Goal: Task Accomplishment & Management: Complete application form

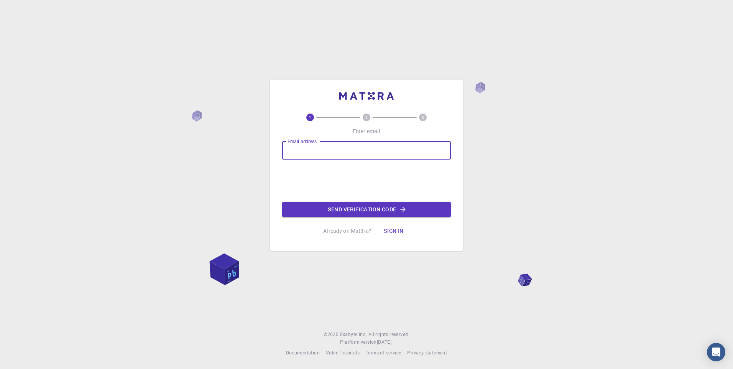
click at [369, 154] on input "Email address" at bounding box center [366, 150] width 169 height 18
type input "ayoubellaanani@gmail.com"
click at [392, 213] on button "Send verification code" at bounding box center [366, 209] width 169 height 15
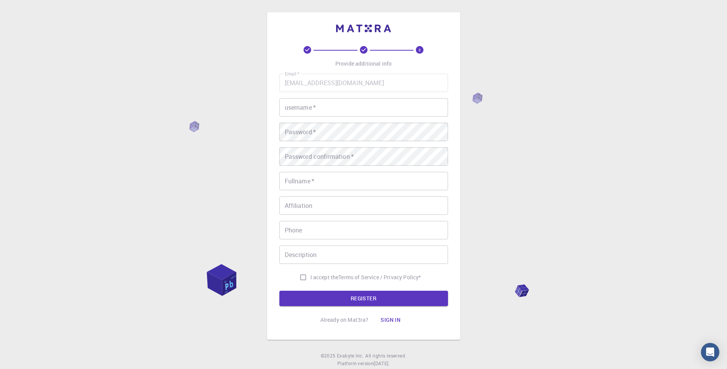
click at [335, 115] on input "username   *" at bounding box center [363, 107] width 169 height 18
type input "Ayoub"
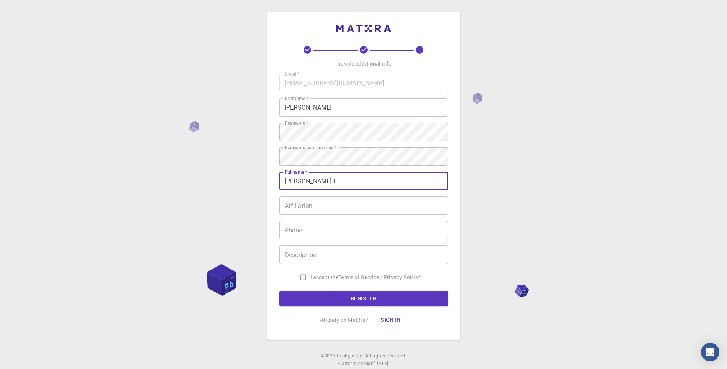
type input "Ayoub Laanani"
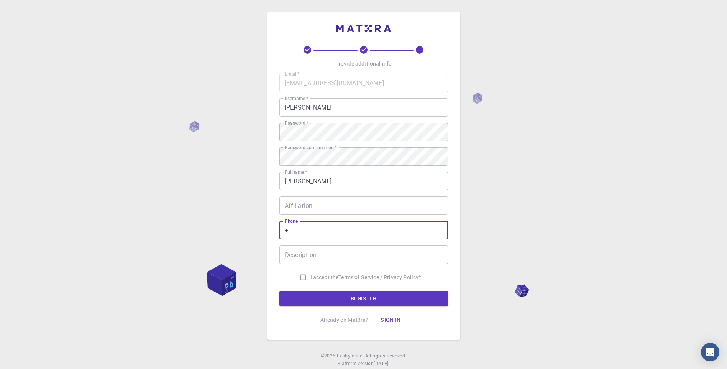
type input "+212669823776"
click at [413, 307] on div "3 Provide additional info Email   * ayoubellaanani@gmail.com Email   * username…" at bounding box center [363, 186] width 169 height 281
click at [413, 300] on button "REGISTER" at bounding box center [363, 297] width 169 height 15
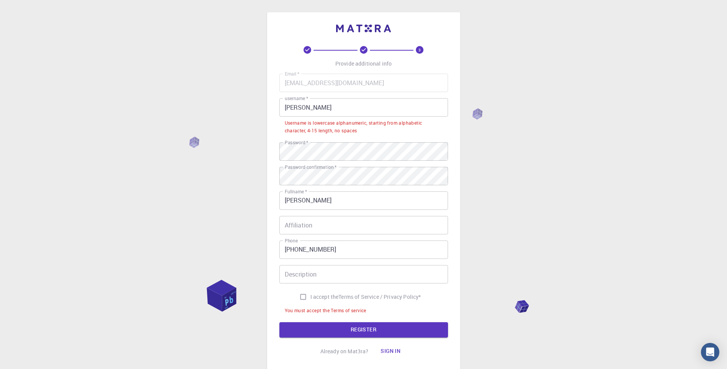
click at [385, 110] on input "Ayoub" at bounding box center [363, 107] width 169 height 18
click at [373, 107] on input "Ayoub" at bounding box center [363, 107] width 169 height 18
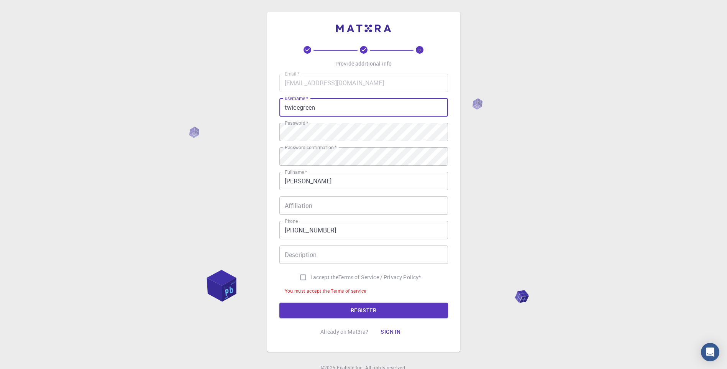
type input "twicegreen"
drag, startPoint x: 298, startPoint y: 278, endPoint x: 297, endPoint y: 284, distance: 5.8
click at [298, 278] on input "I accept the Terms of Service / Privacy Policy *" at bounding box center [303, 277] width 15 height 15
checkbox input "true"
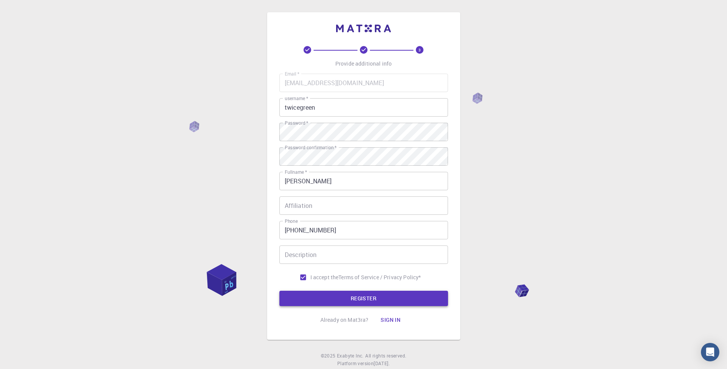
click at [330, 298] on button "REGISTER" at bounding box center [363, 297] width 169 height 15
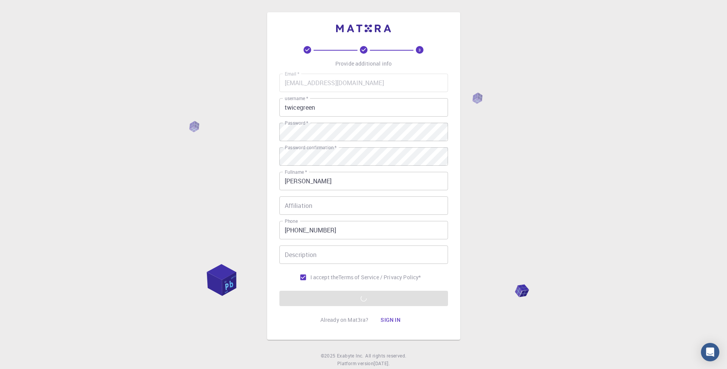
drag, startPoint x: 375, startPoint y: 298, endPoint x: 305, endPoint y: 248, distance: 86.1
click at [372, 298] on form "Email   * ayoubellaanani@gmail.com Email   * username   * twicegreen username  …" at bounding box center [363, 190] width 169 height 232
